Goal: Task Accomplishment & Management: Manage account settings

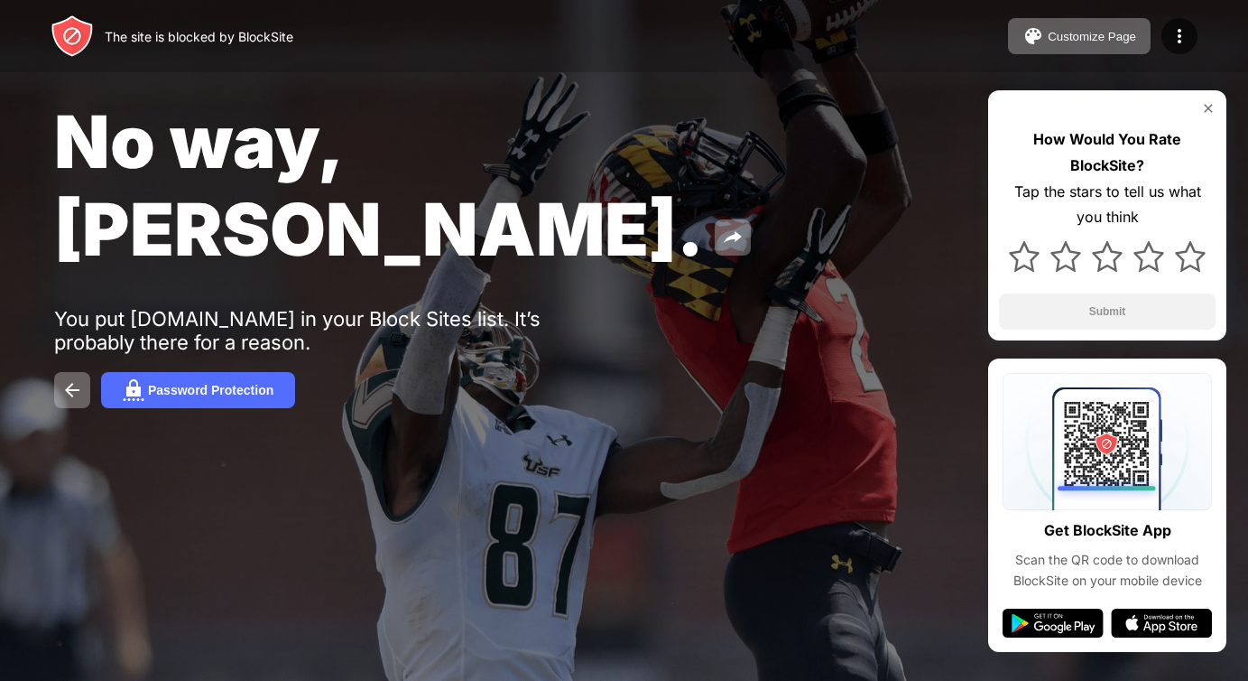
click at [1182, 54] on div "The site is blocked by BlockSite Customize Page Edit Block List Redirect Custom…" at bounding box center [624, 36] width 1248 height 72
click at [1182, 41] on img at bounding box center [1180, 36] width 22 height 22
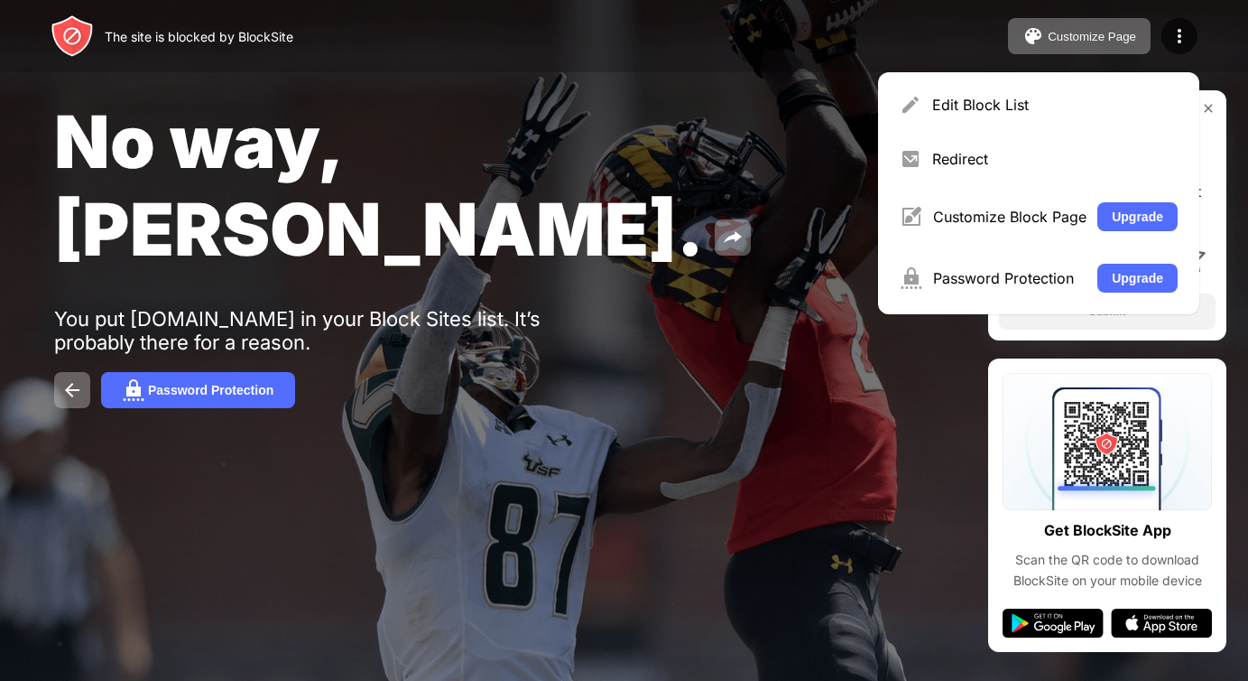
click at [1038, 105] on div "Edit Block List" at bounding box center [1055, 105] width 246 height 18
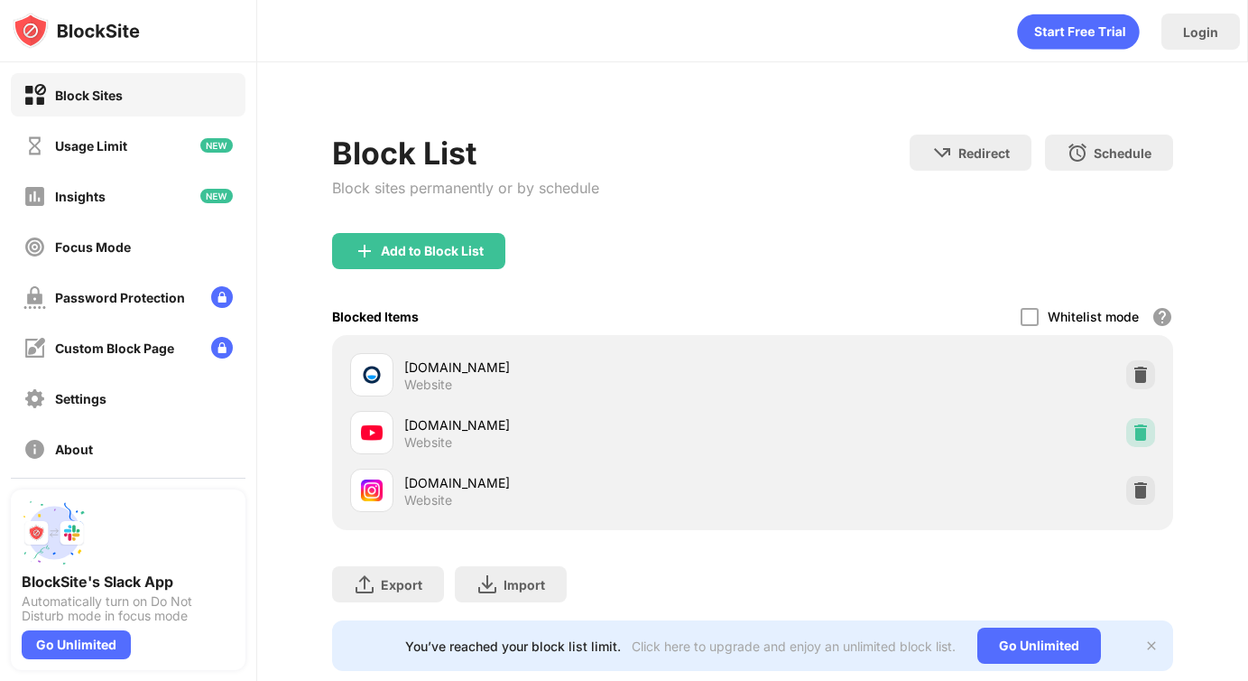
click at [1132, 433] on img at bounding box center [1141, 432] width 18 height 18
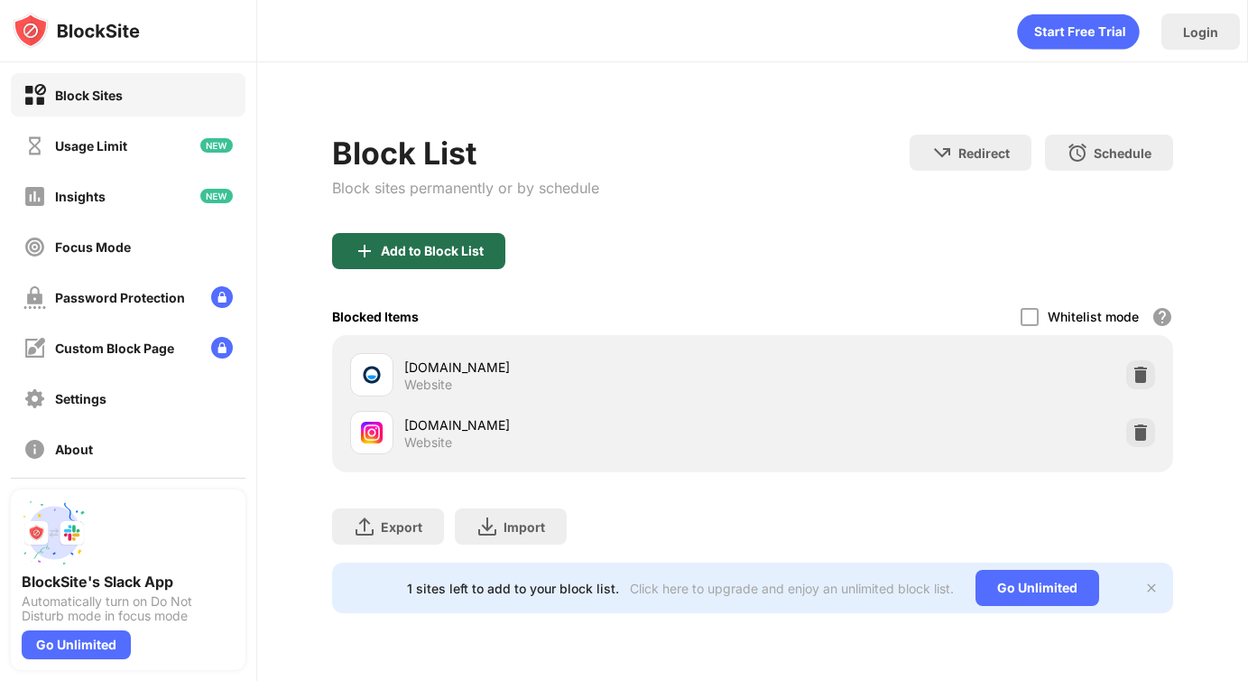
click at [466, 249] on div "Add to Block List" at bounding box center [432, 251] width 103 height 14
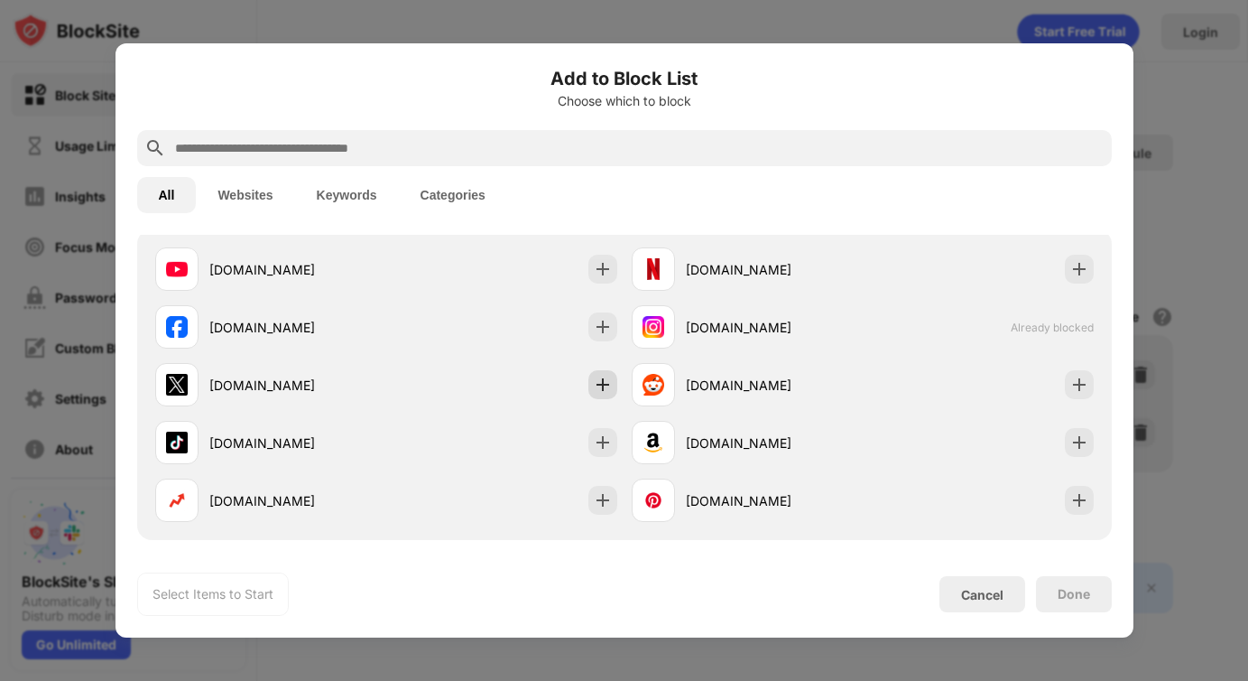
scroll to position [331, 0]
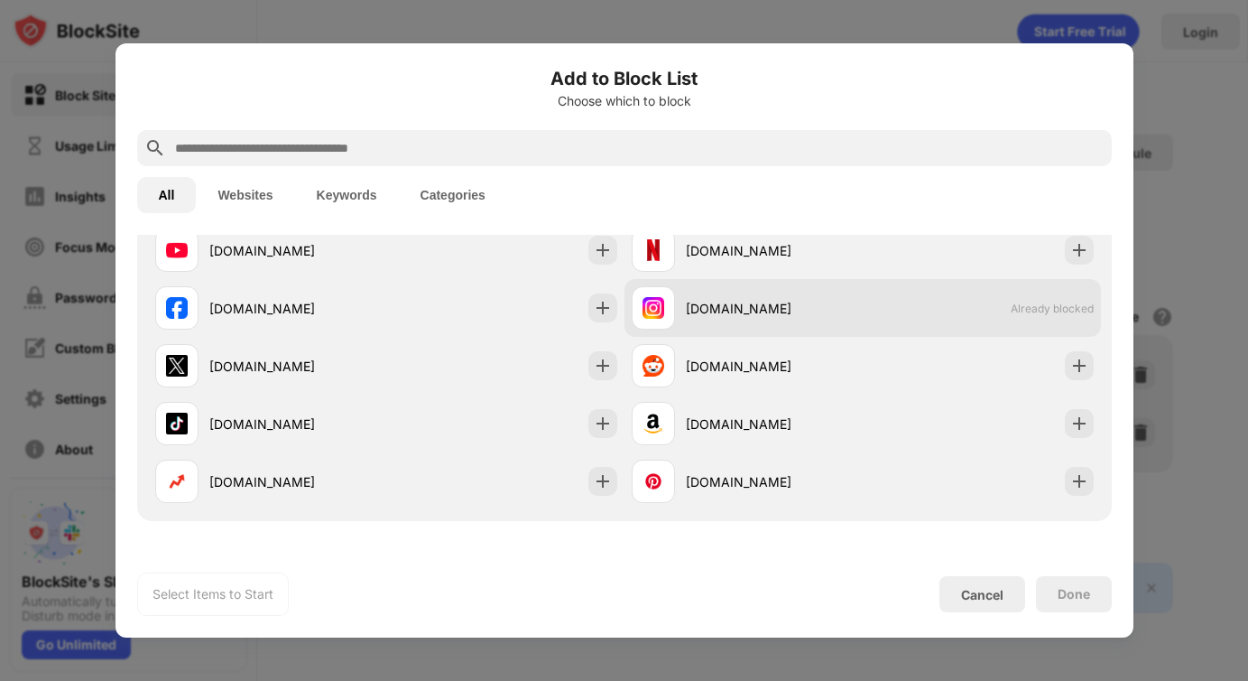
click at [728, 303] on div "[DOMAIN_NAME]" at bounding box center [774, 308] width 177 height 19
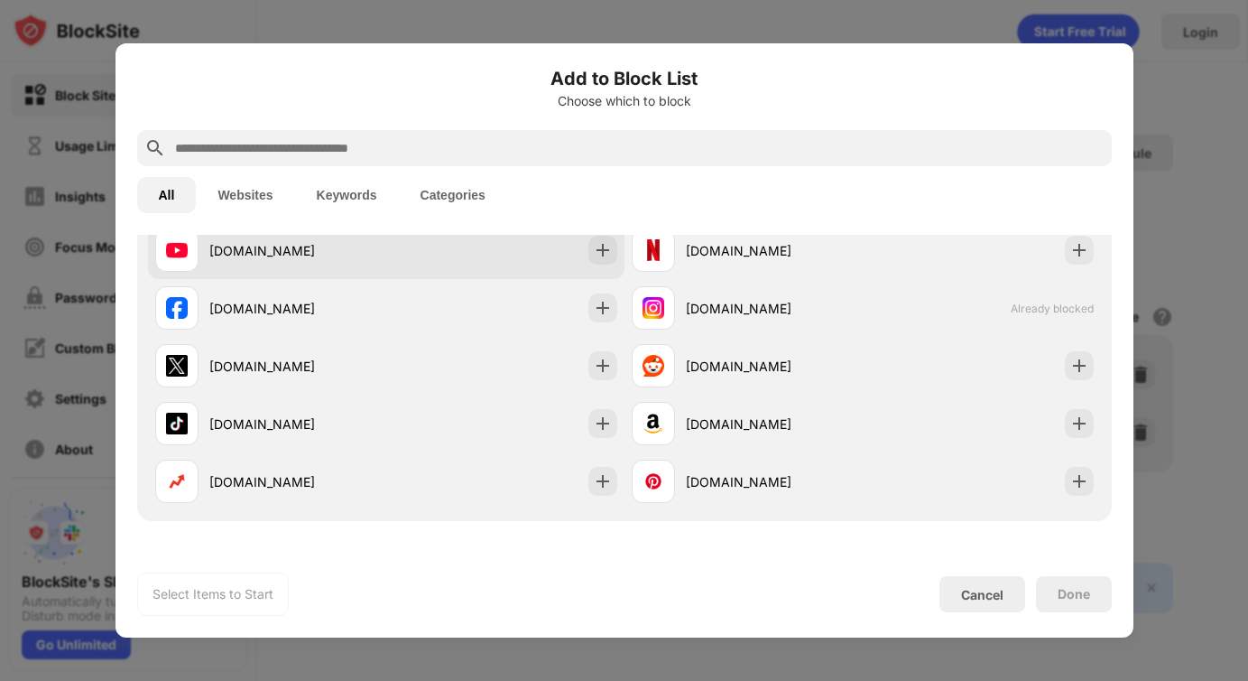
click at [467, 250] on div "[DOMAIN_NAME]" at bounding box center [386, 250] width 477 height 58
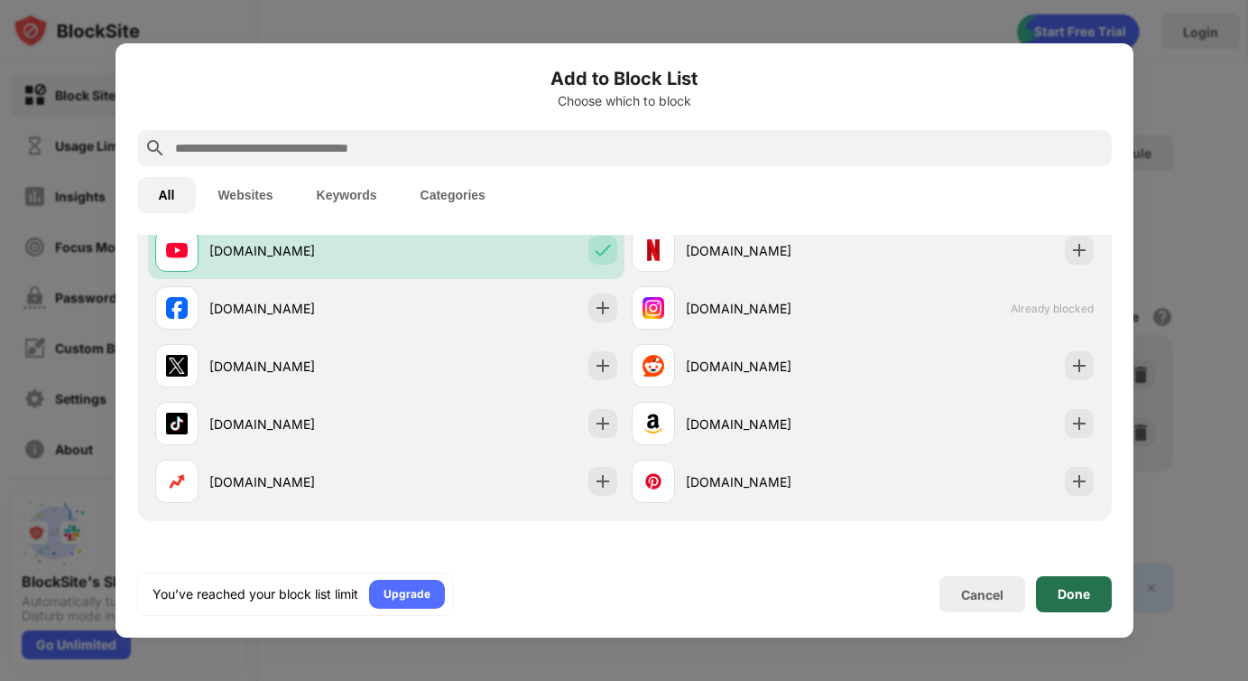
click at [1072, 601] on div "Done" at bounding box center [1074, 594] width 76 height 36
